Goal: Task Accomplishment & Management: Complete application form

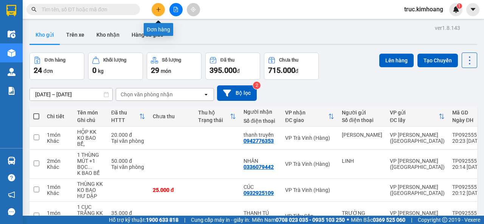
click at [158, 10] on icon "plus" at bounding box center [158, 9] width 5 height 5
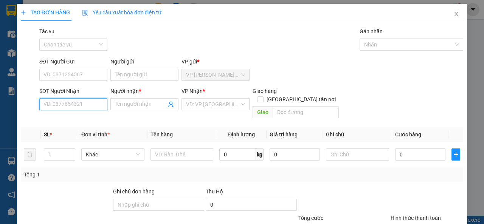
click at [94, 101] on input "SĐT Người Nhận" at bounding box center [73, 104] width 68 height 12
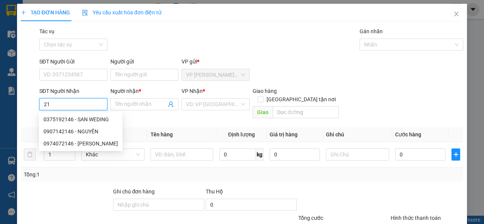
type input "2"
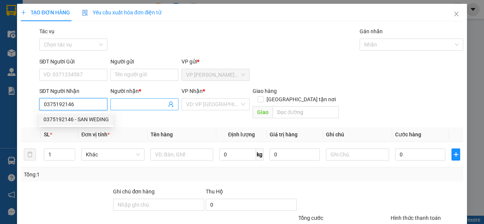
type input "0375192146"
click at [121, 106] on input "Người nhận *" at bounding box center [140, 104] width 51 height 8
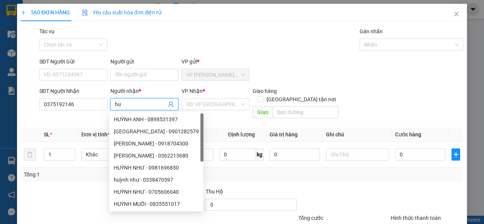
type input "h"
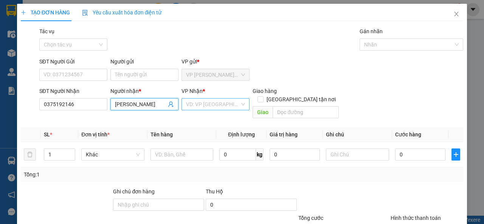
type input "[PERSON_NAME]"
click at [226, 104] on input "search" at bounding box center [213, 104] width 54 height 11
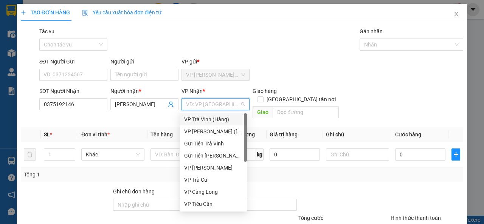
click at [223, 118] on div "VP Trà Vinh (Hàng)" at bounding box center [213, 119] width 58 height 8
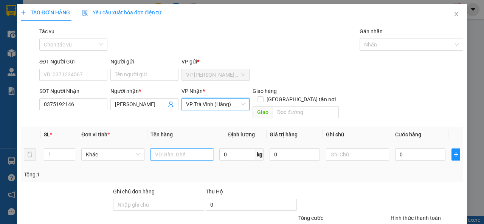
click at [182, 149] on input "text" at bounding box center [181, 155] width 63 height 12
type input "HỘP KV KK"
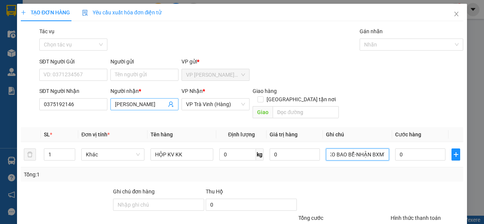
scroll to position [0, 5]
type input "KO BAO BỂ-NHẬN BXMT"
type input "3"
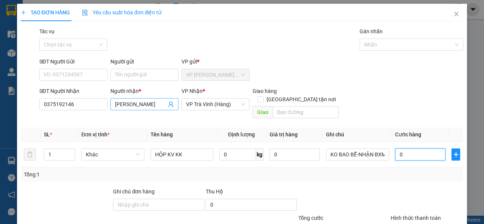
type input "3"
type input "30"
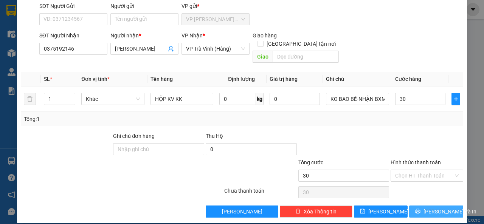
type input "30.000"
click at [435, 207] on span "Lưu và In" at bounding box center [449, 211] width 53 height 8
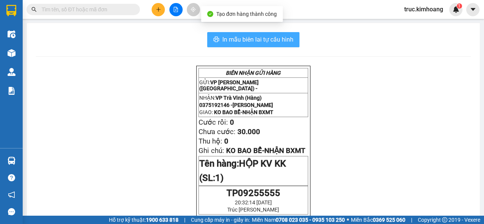
click at [265, 36] on span "In mẫu biên lai tự cấu hình" at bounding box center [257, 39] width 71 height 9
click at [263, 41] on span "In mẫu biên lai tự cấu hình" at bounding box center [257, 39] width 71 height 9
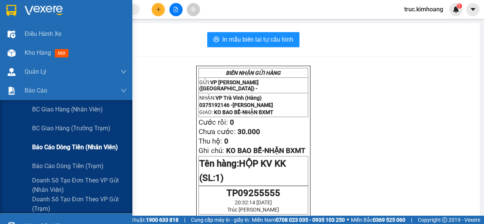
click at [85, 149] on span "Báo cáo dòng tiền (nhân viên)" at bounding box center [75, 146] width 86 height 9
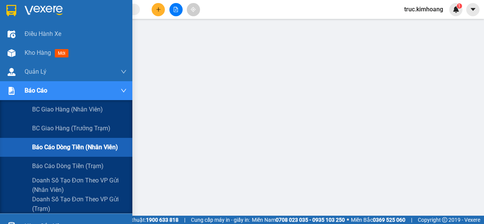
click at [81, 147] on span "Báo cáo dòng tiền (nhân viên)" at bounding box center [75, 146] width 86 height 9
